Goal: Find contact information: Obtain details needed to contact an individual or organization

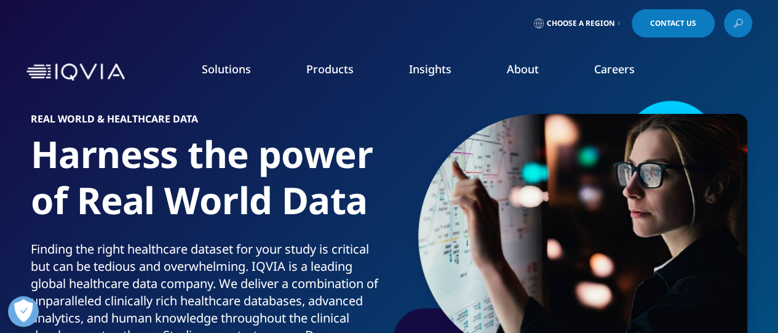
click at [672, 27] on span "Contact Us" at bounding box center [673, 23] width 46 height 7
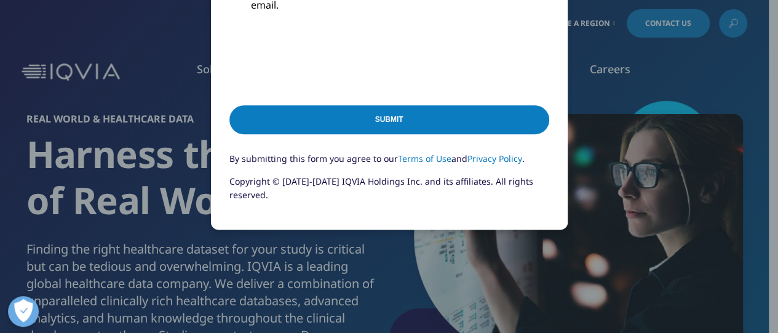
scroll to position [676, 0]
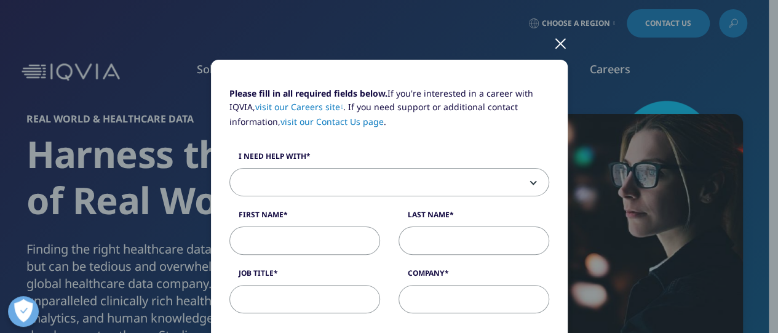
scroll to position [0, 0]
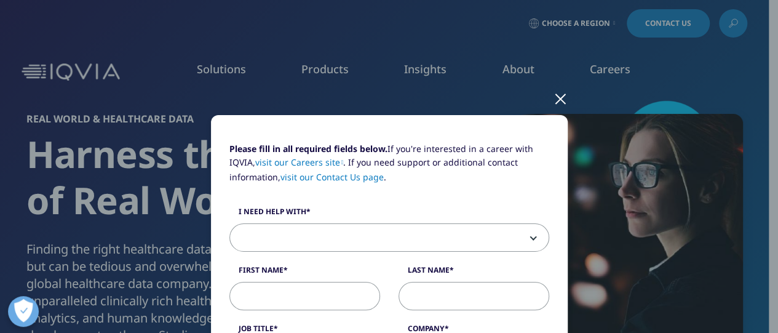
click at [556, 97] on div at bounding box center [560, 98] width 14 height 34
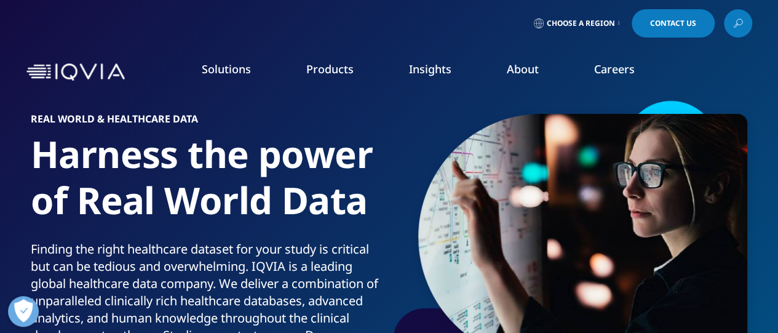
click at [524, 74] on link "About" at bounding box center [523, 68] width 32 height 15
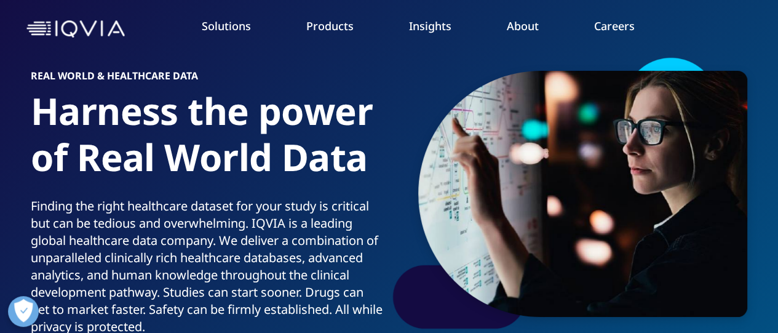
scroll to position [61, 0]
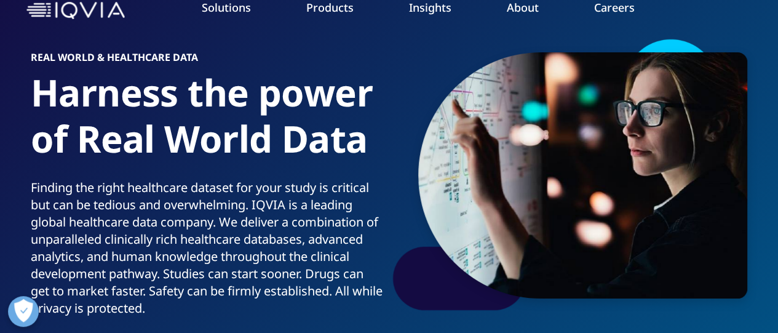
click at [640, 265] on link "LEARN MORE" at bounding box center [682, 264] width 159 height 10
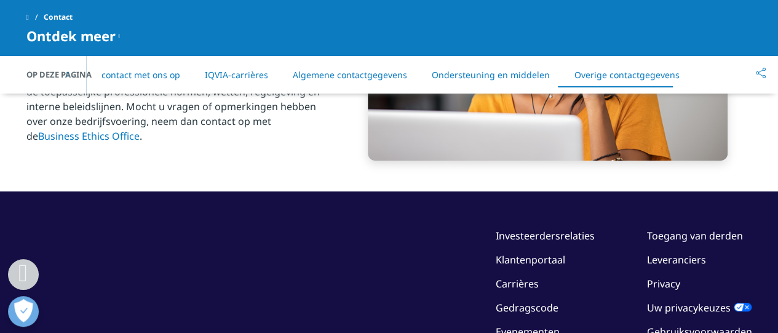
scroll to position [2226, 0]
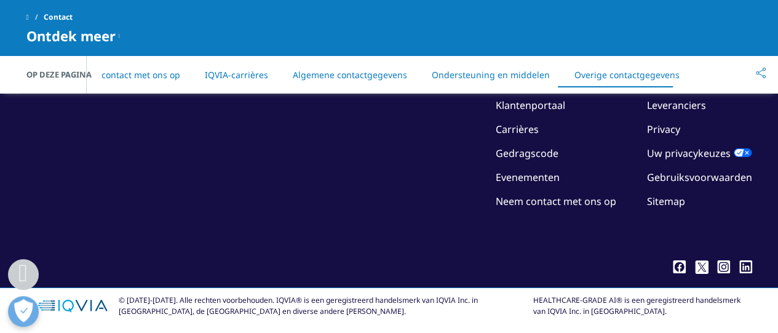
click at [558, 203] on font "Neem contact met ons op" at bounding box center [555, 201] width 120 height 14
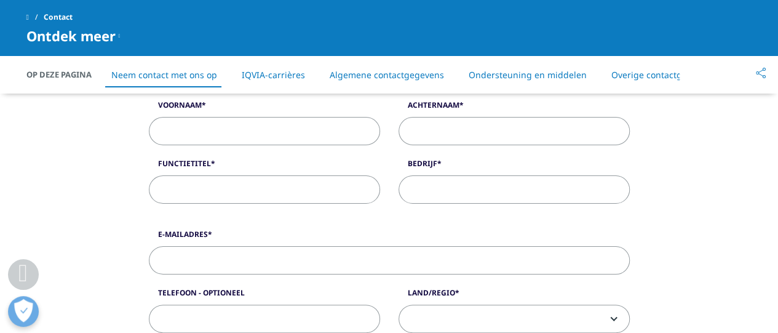
click at [652, 76] on font "Overige contactgegevens" at bounding box center [663, 75] width 105 height 12
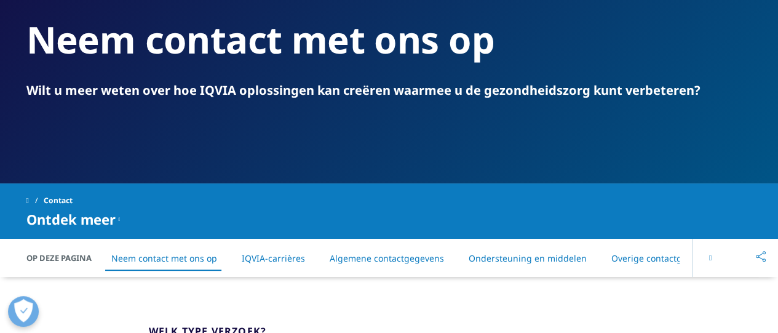
scroll to position [123, 0]
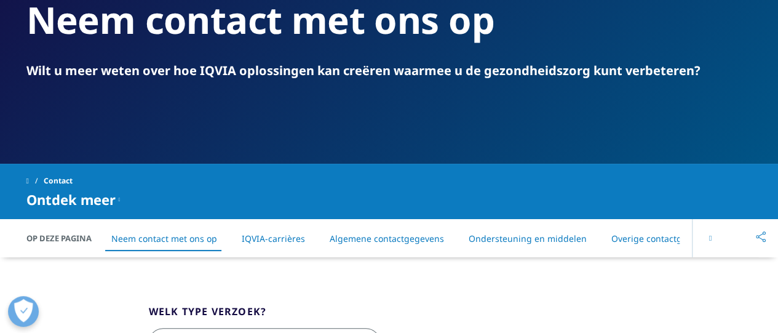
click at [621, 147] on font "GI & Hepatologie" at bounding box center [628, 150] width 80 height 14
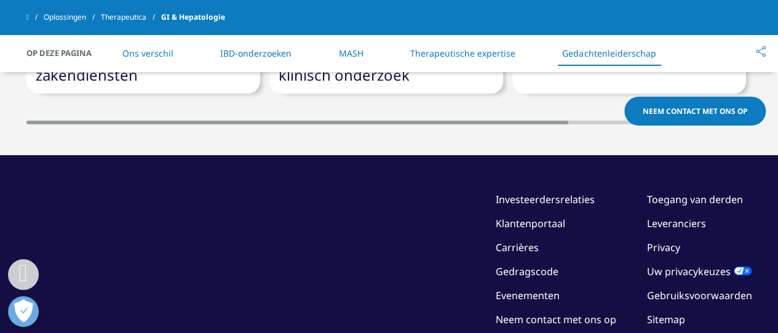
scroll to position [2889, 0]
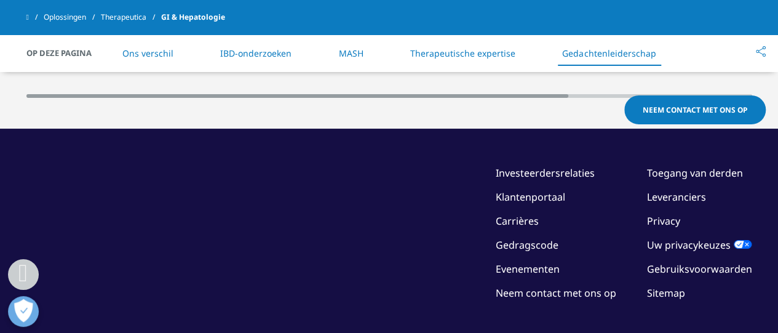
click at [534, 217] on font "Carrières" at bounding box center [516, 221] width 43 height 14
